Goal: Book appointment/travel/reservation

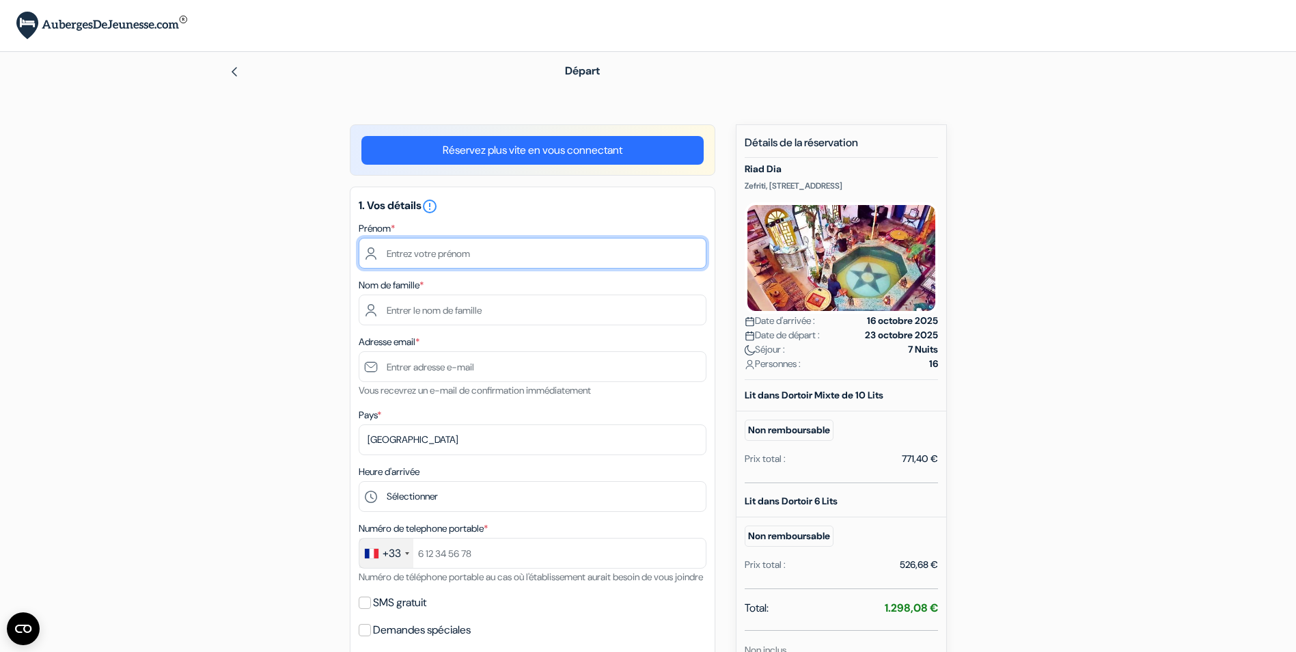
click at [486, 261] on input "text" at bounding box center [533, 253] width 348 height 31
type input "[PERSON_NAME]"
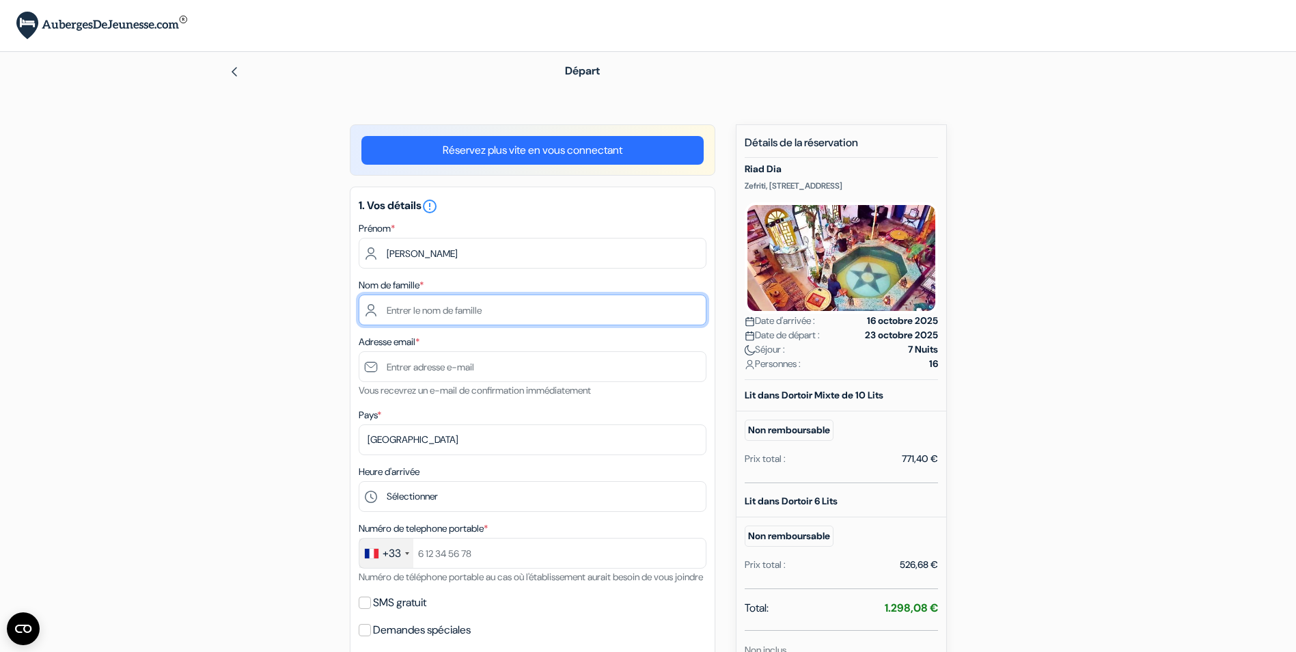
click at [473, 307] on input "text" at bounding box center [533, 309] width 348 height 31
type input "COUZINOU"
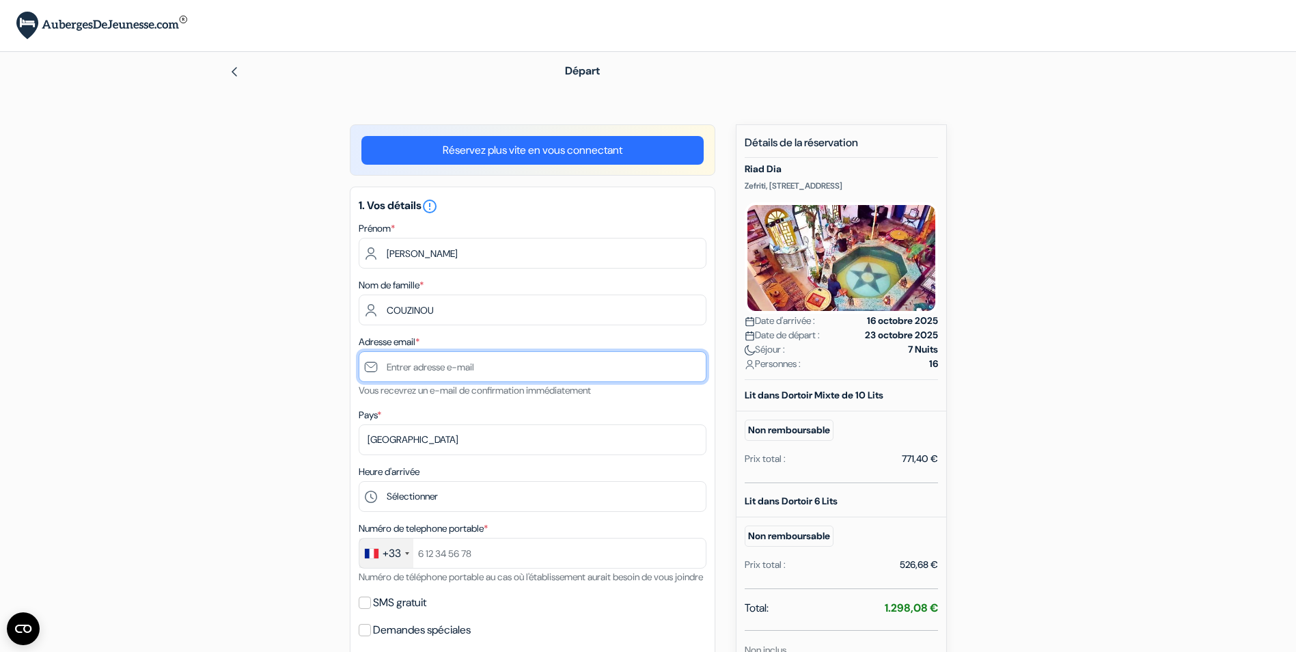
click at [497, 357] on input "text" at bounding box center [533, 366] width 348 height 31
type input "[EMAIL_ADDRESS][DOMAIN_NAME][PERSON_NAME]"
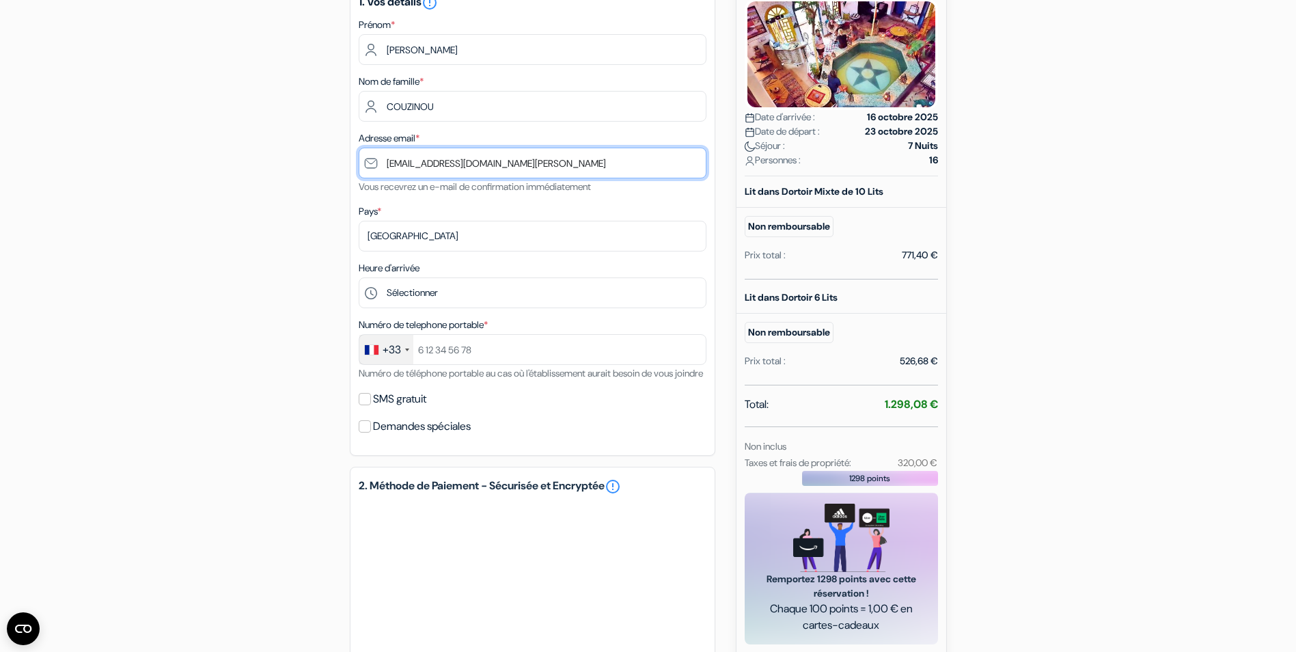
scroll to position [205, 0]
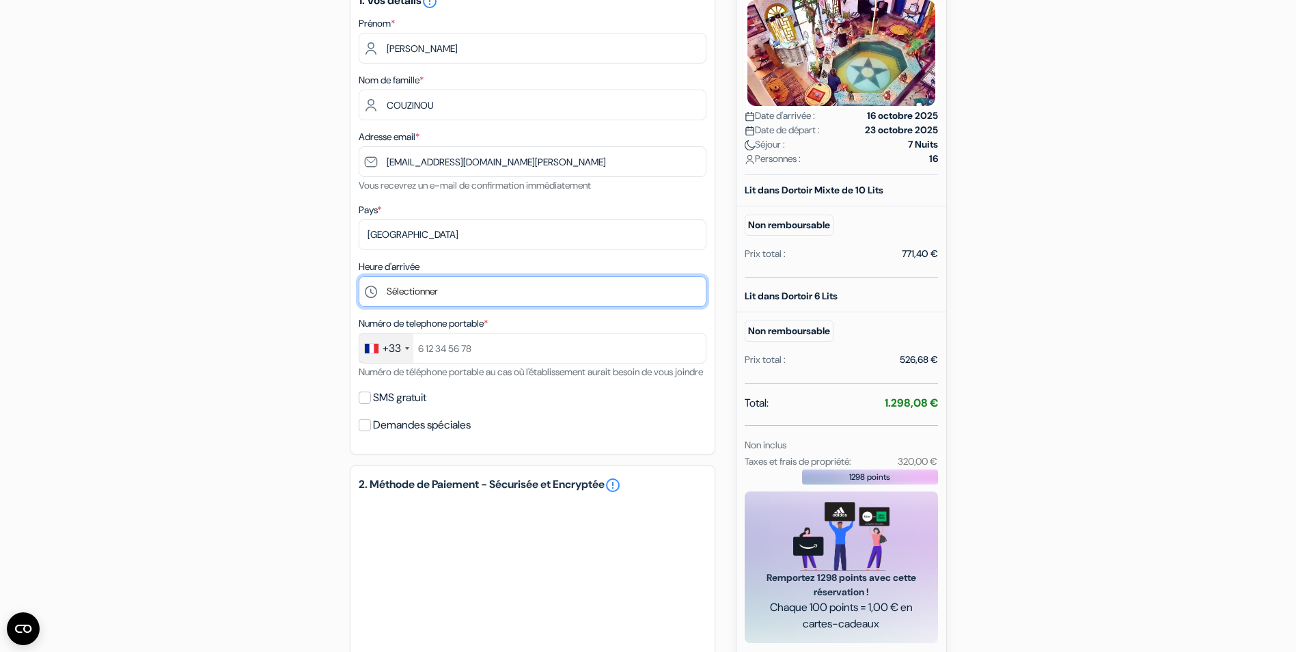
click at [510, 296] on select "Sélectionner 13:00 14:00 15:00 16:00 17:00 18:00 19:00 20:00 21:00 22:00 23:00 …" at bounding box center [533, 291] width 348 height 31
select select "0"
click at [359, 276] on select "Sélectionner 13:00 14:00 15:00 16:00 17:00 18:00 19:00 20:00 21:00 22:00 23:00 …" at bounding box center [533, 291] width 348 height 31
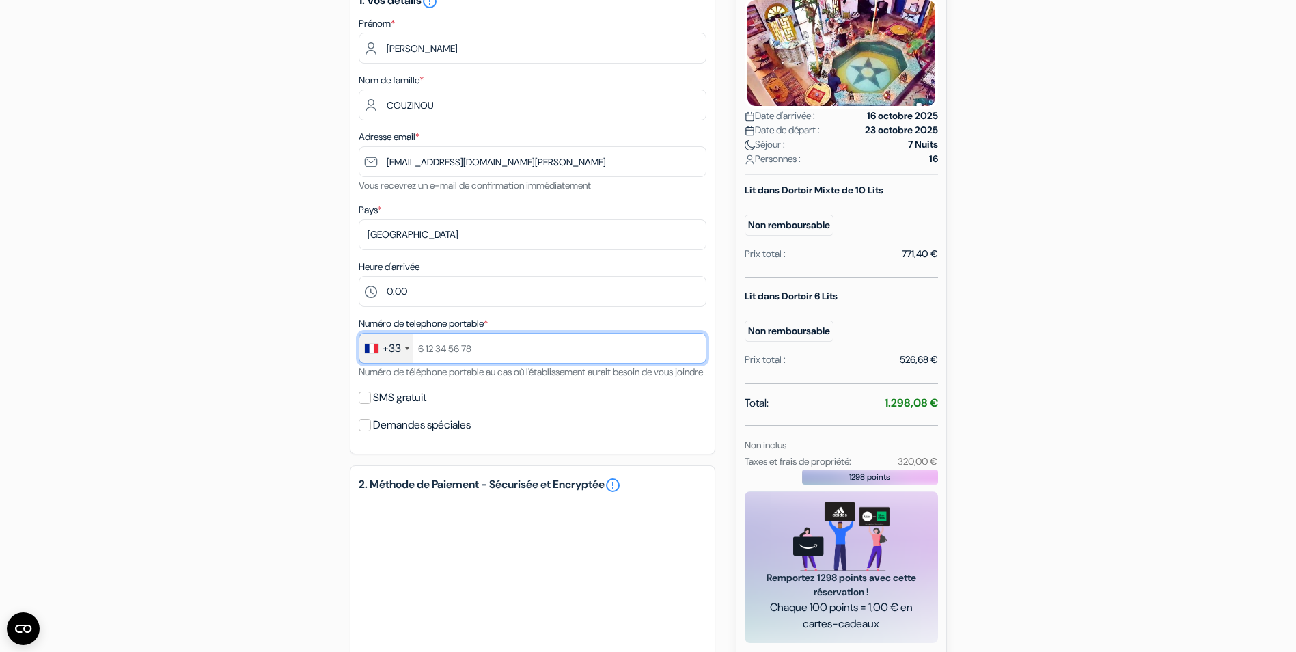
click at [513, 347] on input "text" at bounding box center [533, 348] width 348 height 31
type input "0685827536"
click at [367, 404] on input "SMS gratuit" at bounding box center [365, 397] width 12 height 12
checkbox input "true"
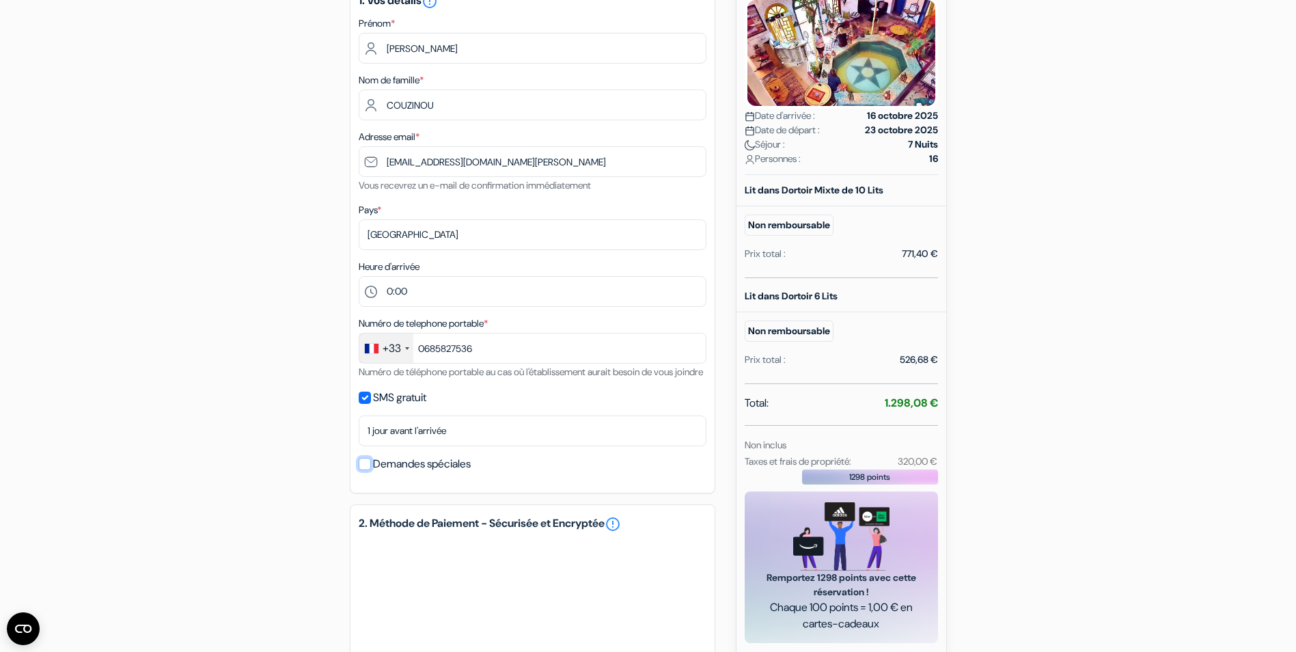
click at [364, 470] on input "Demandes spéciales" at bounding box center [365, 464] width 12 height 12
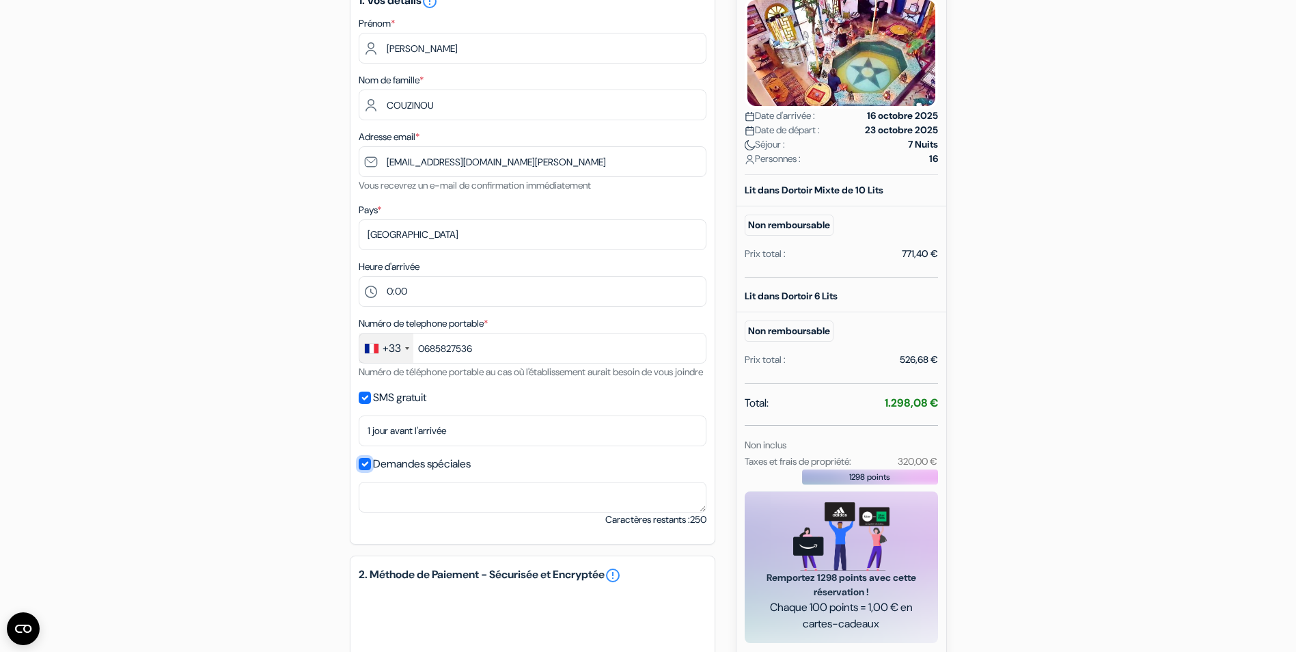
click at [369, 470] on input "Demandes spéciales" at bounding box center [365, 464] width 12 height 12
checkbox input "false"
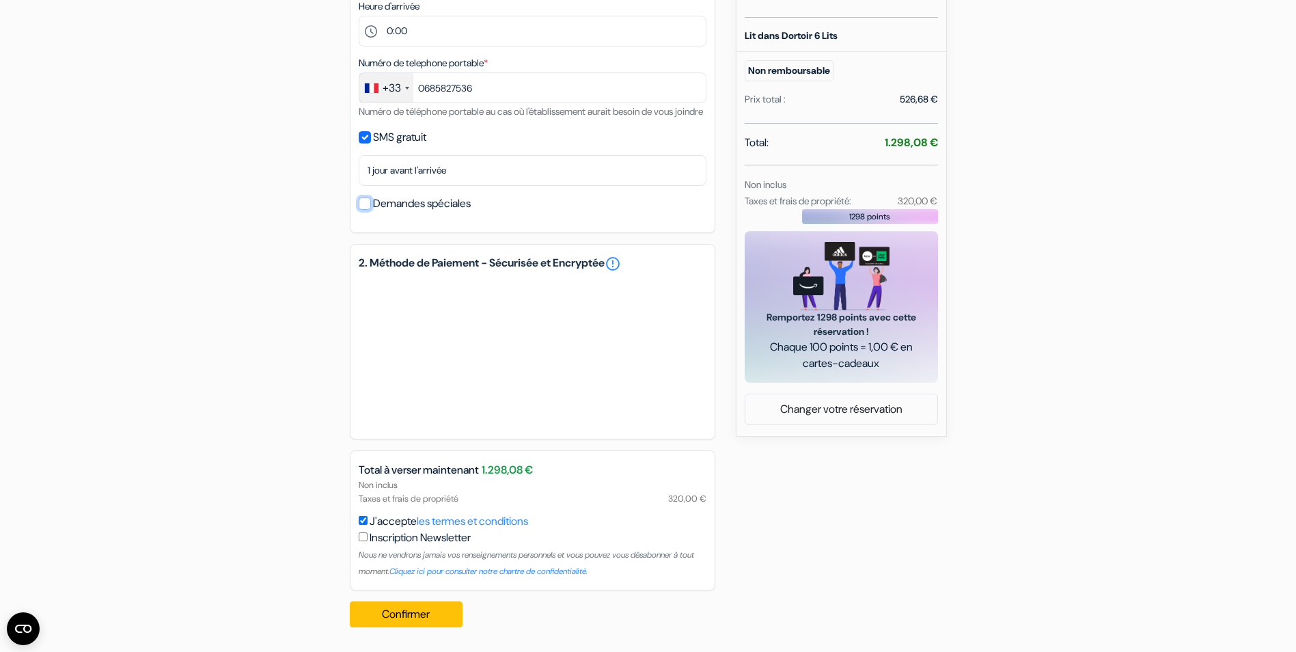
scroll to position [482, 0]
click at [429, 613] on button "Confirmer Loading..." at bounding box center [406, 614] width 113 height 26
